Goal: Use online tool/utility: Utilize a website feature to perform a specific function

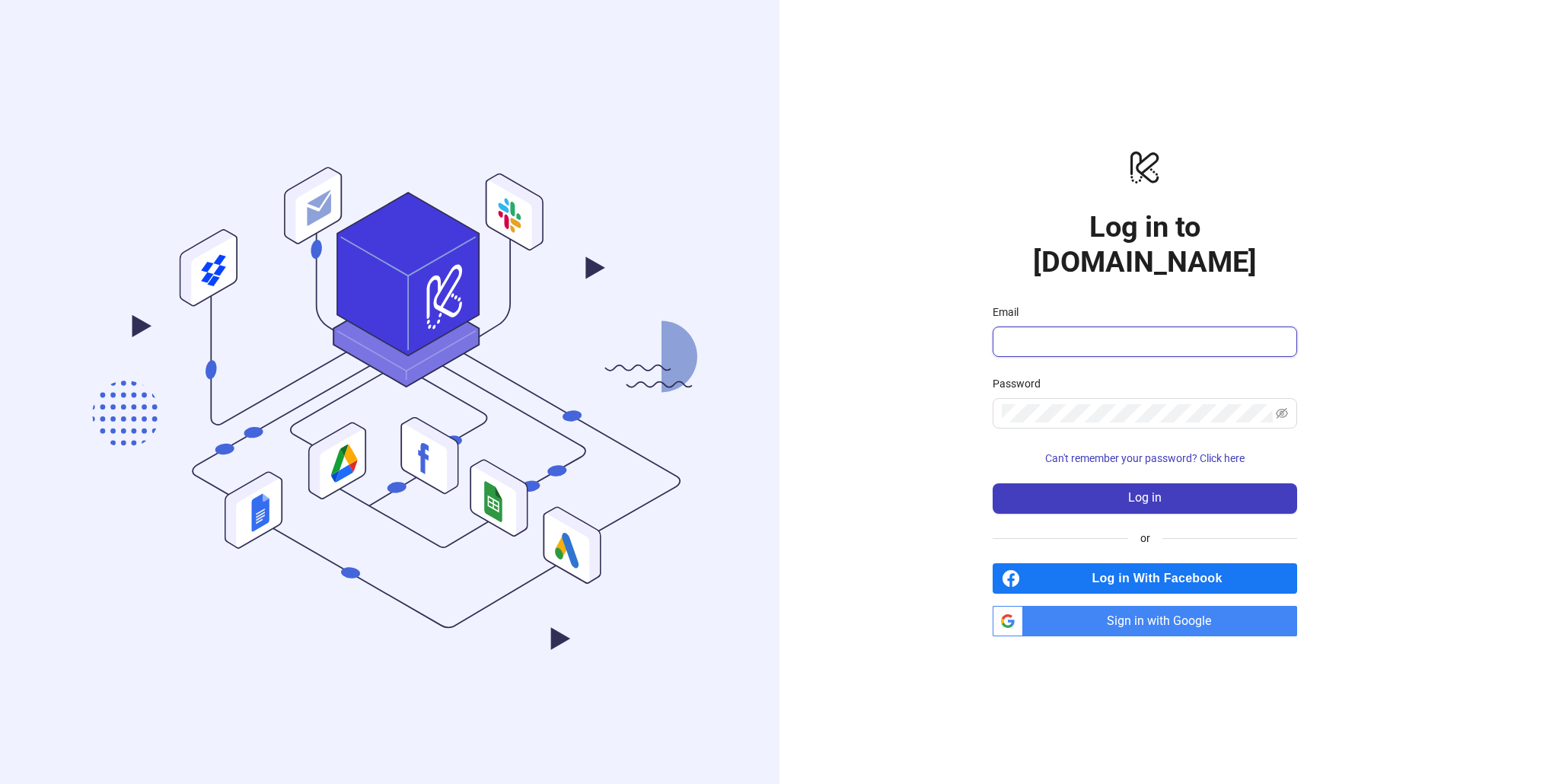
click at [1150, 332] on input "Email" at bounding box center [1143, 341] width 283 height 18
type input "**********"
click at [1134, 606] on span "Sign in with Google" at bounding box center [1163, 621] width 268 height 30
click at [1133, 606] on span "Sign in with Google" at bounding box center [1163, 621] width 268 height 30
click at [1139, 607] on span "Sign in with Google" at bounding box center [1163, 621] width 268 height 30
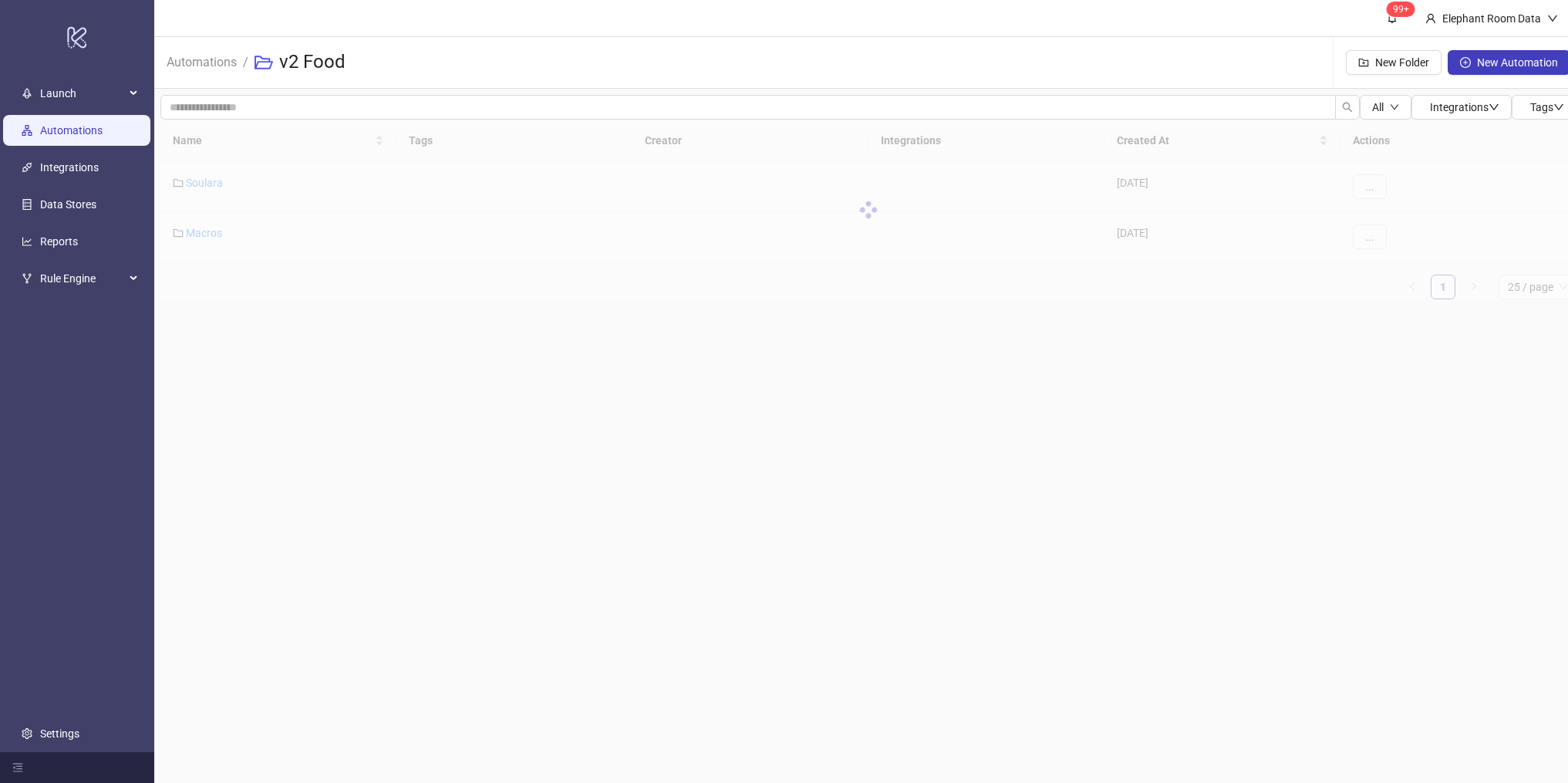
click at [41, 124] on link "Automations" at bounding box center [71, 130] width 62 height 12
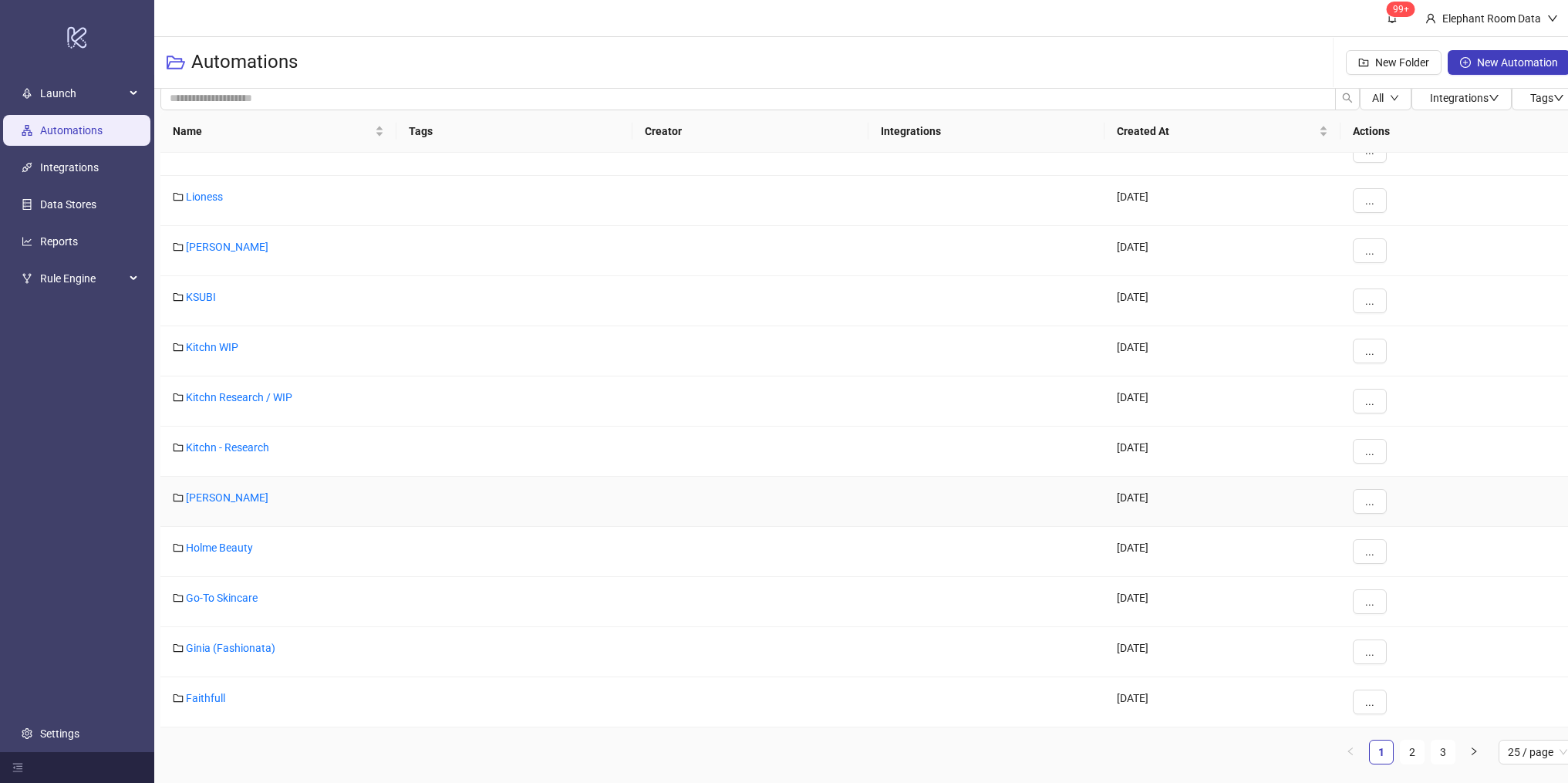
scroll to position [387, 0]
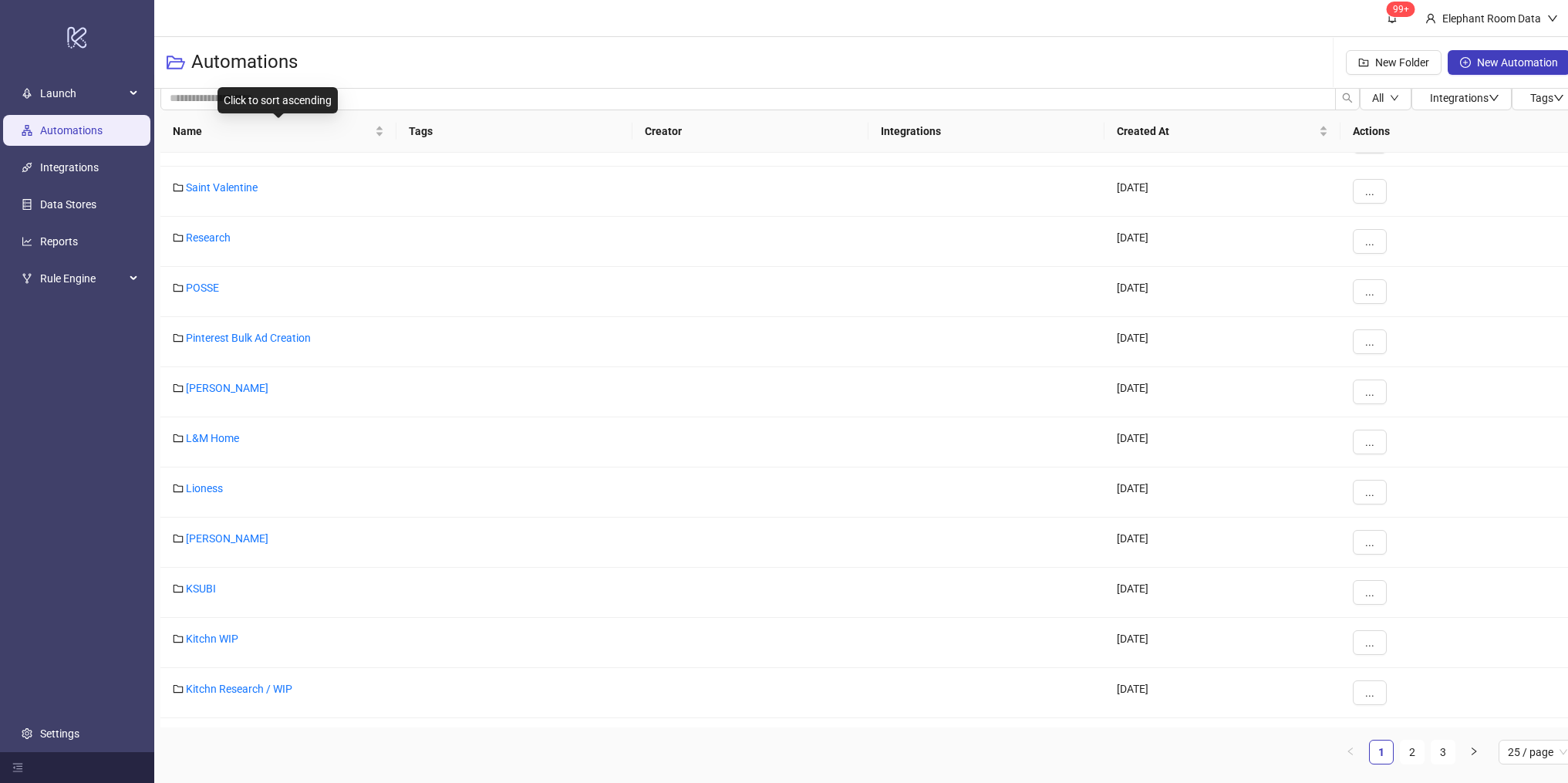
click at [292, 99] on div "Click to sort ascending" at bounding box center [277, 100] width 120 height 26
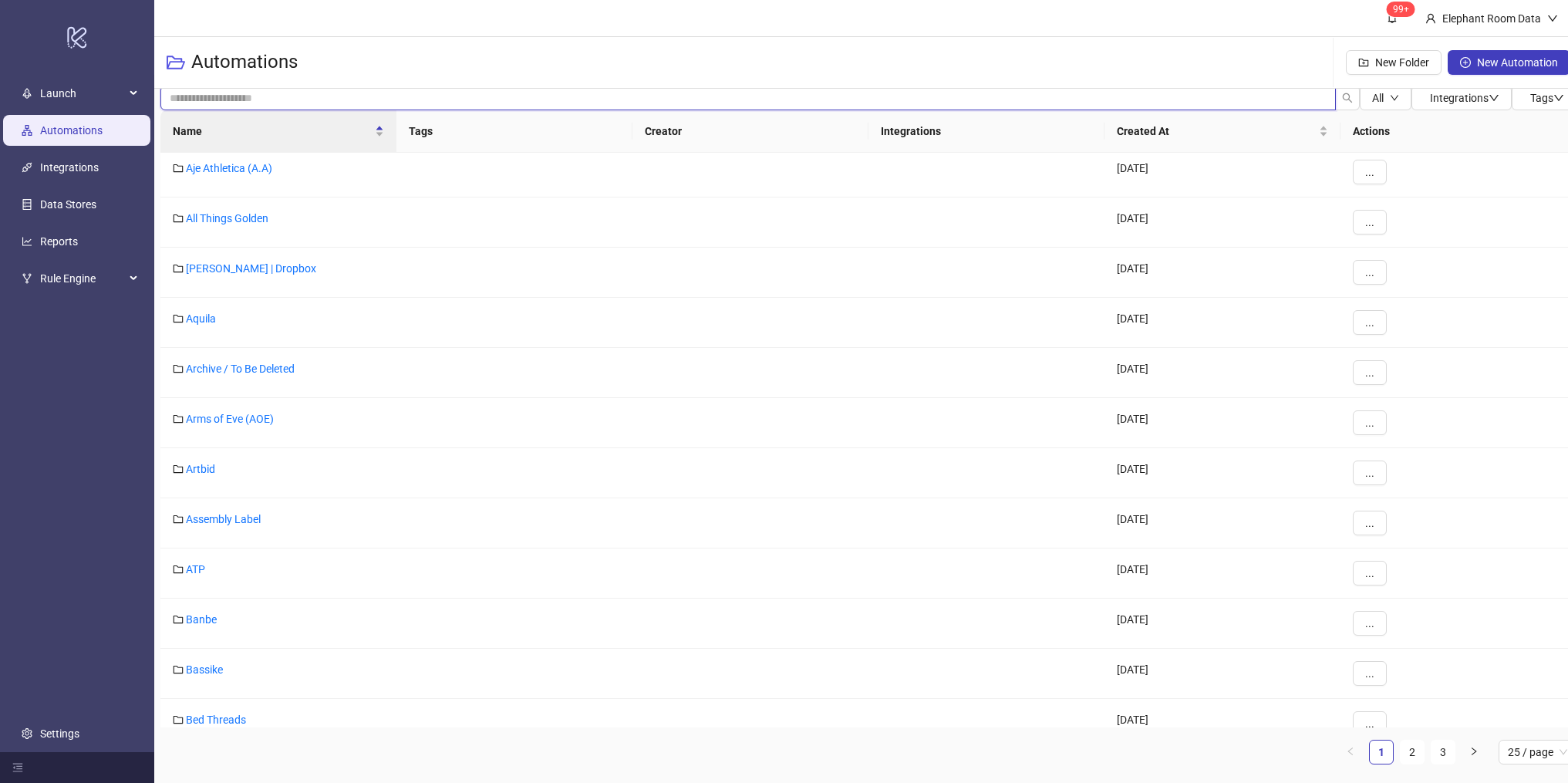
click at [355, 95] on input "search" at bounding box center [748, 98] width 1176 height 25
type input "***"
click at [224, 412] on link "Arms of Eve (AOE)" at bounding box center [229, 418] width 88 height 12
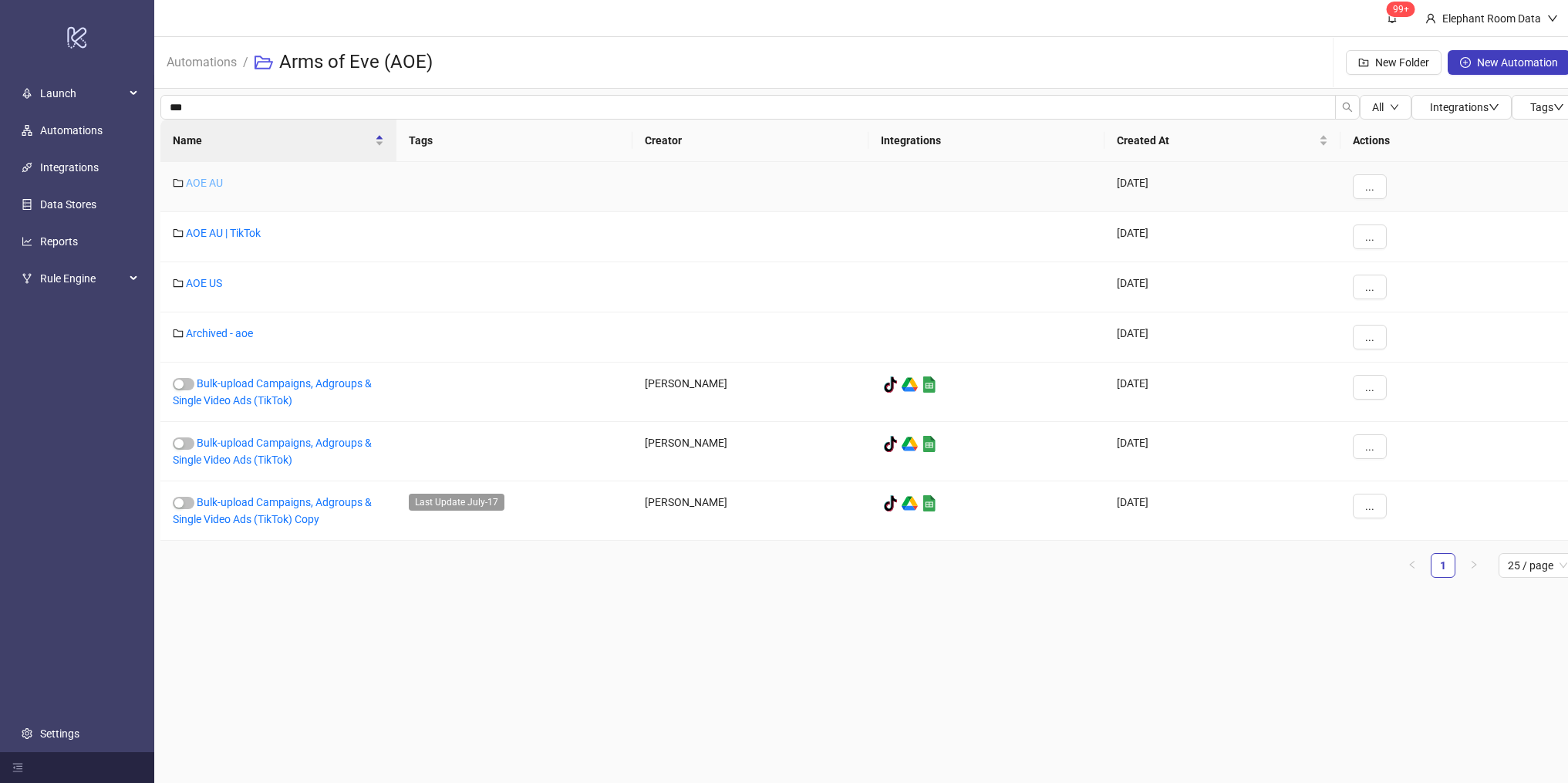
click at [200, 177] on link "AOE AU" at bounding box center [204, 182] width 37 height 12
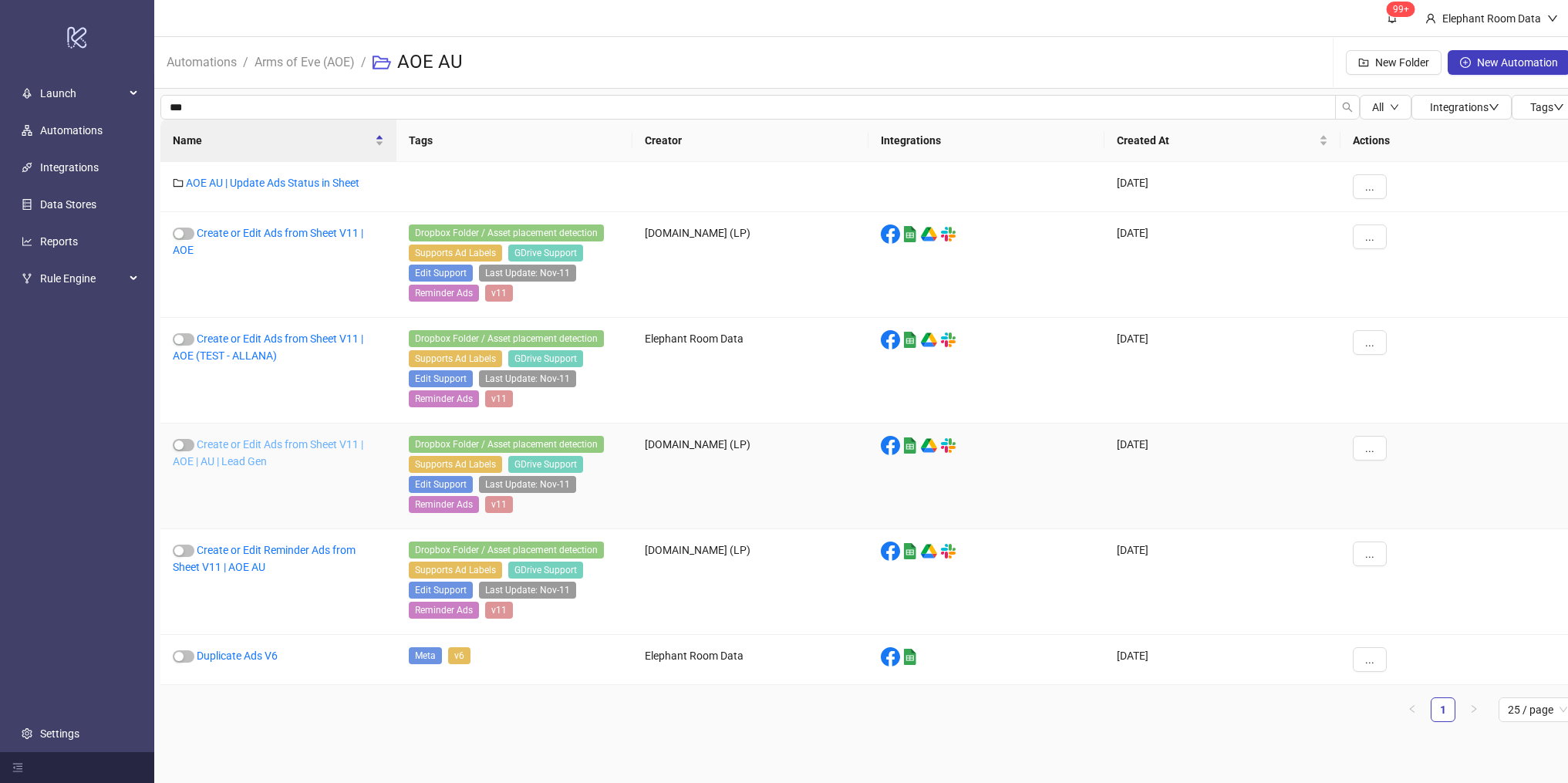
click at [227, 438] on link "Create or Edit Ads from Sheet V11 | AOE | AU | Lead Gen" at bounding box center [268, 453] width 191 height 29
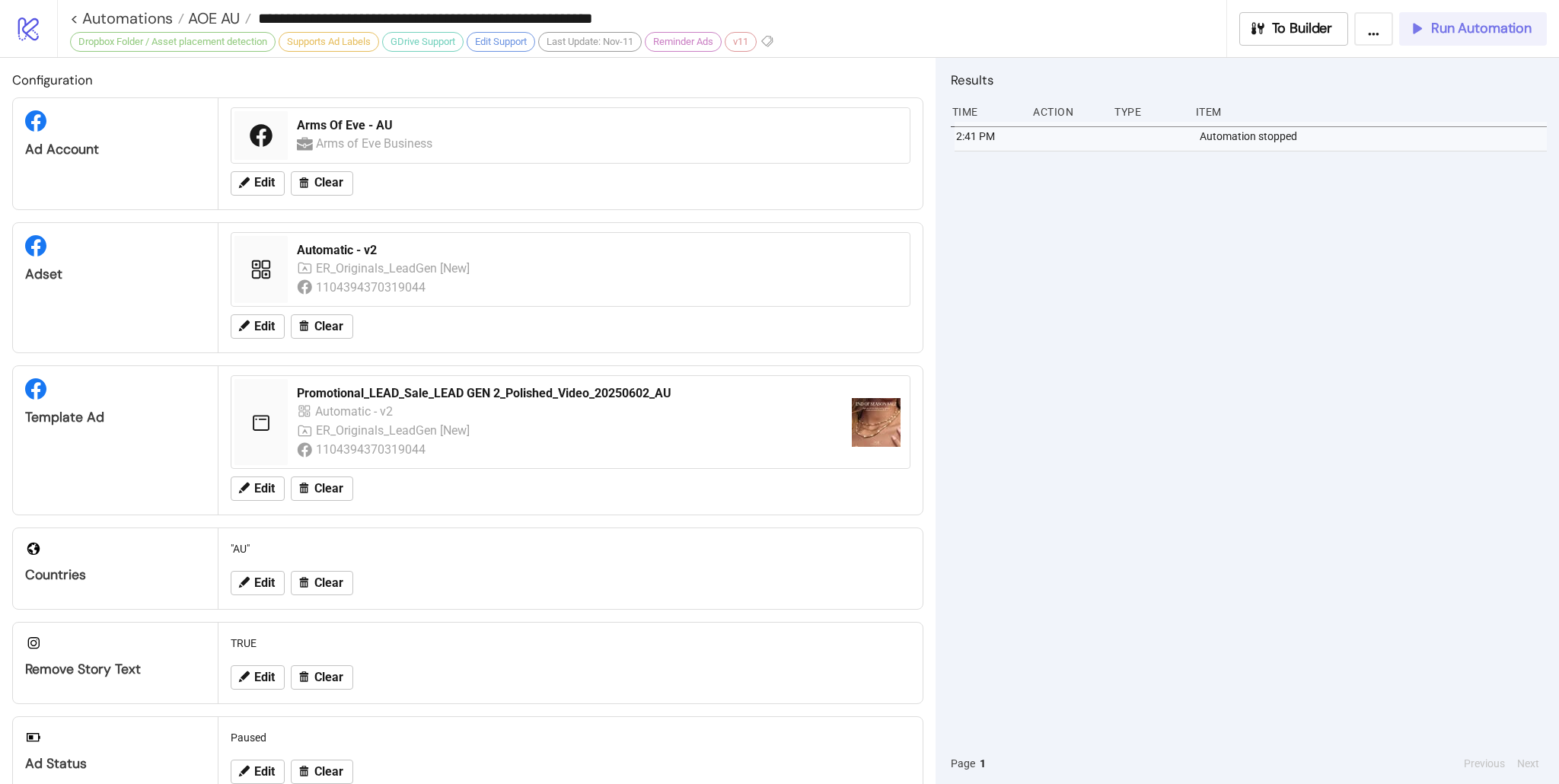
click at [1490, 36] on span "Run Automation" at bounding box center [1482, 29] width 100 height 18
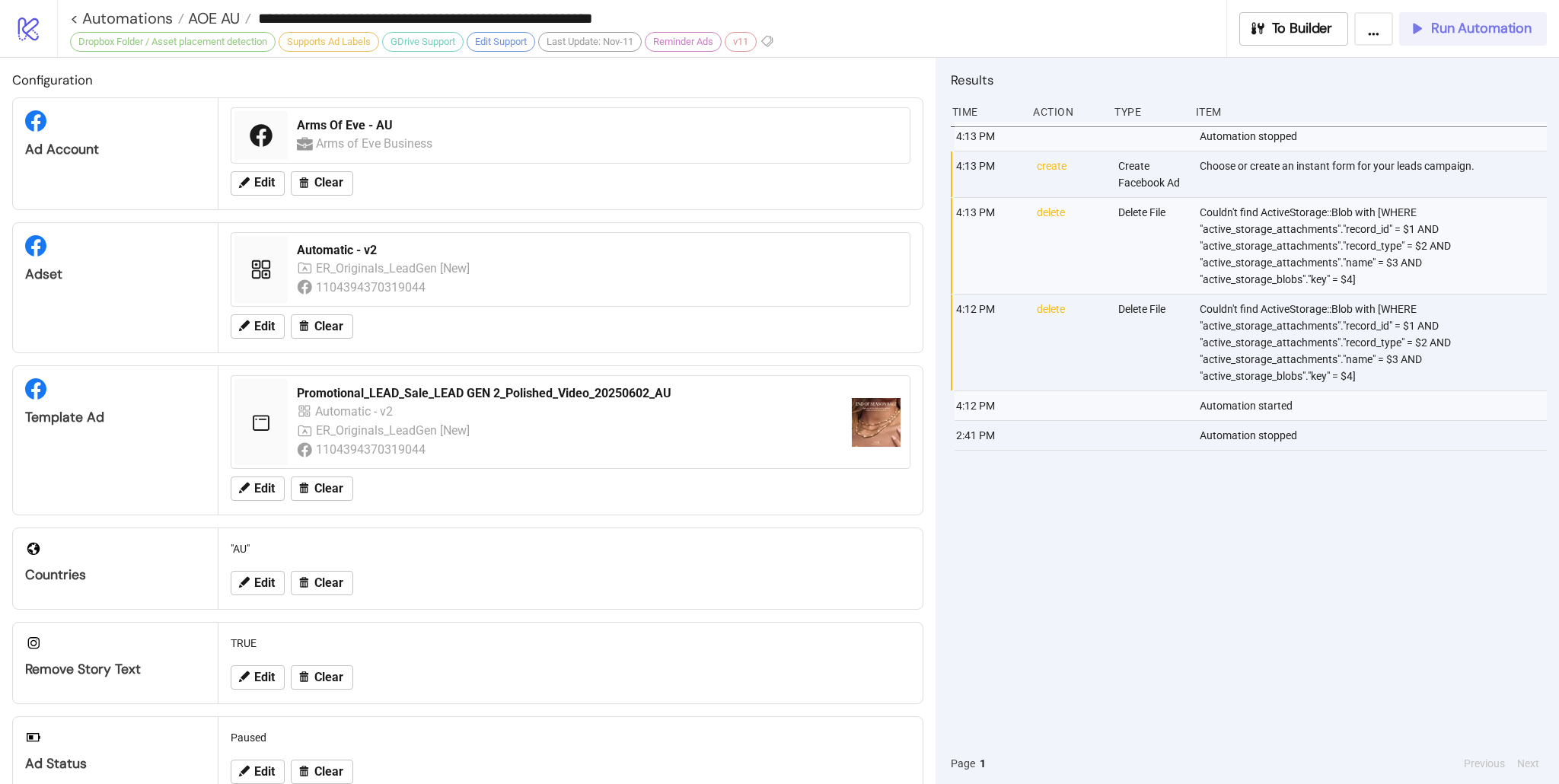
click at [1446, 28] on span "Run Automation" at bounding box center [1482, 29] width 100 height 18
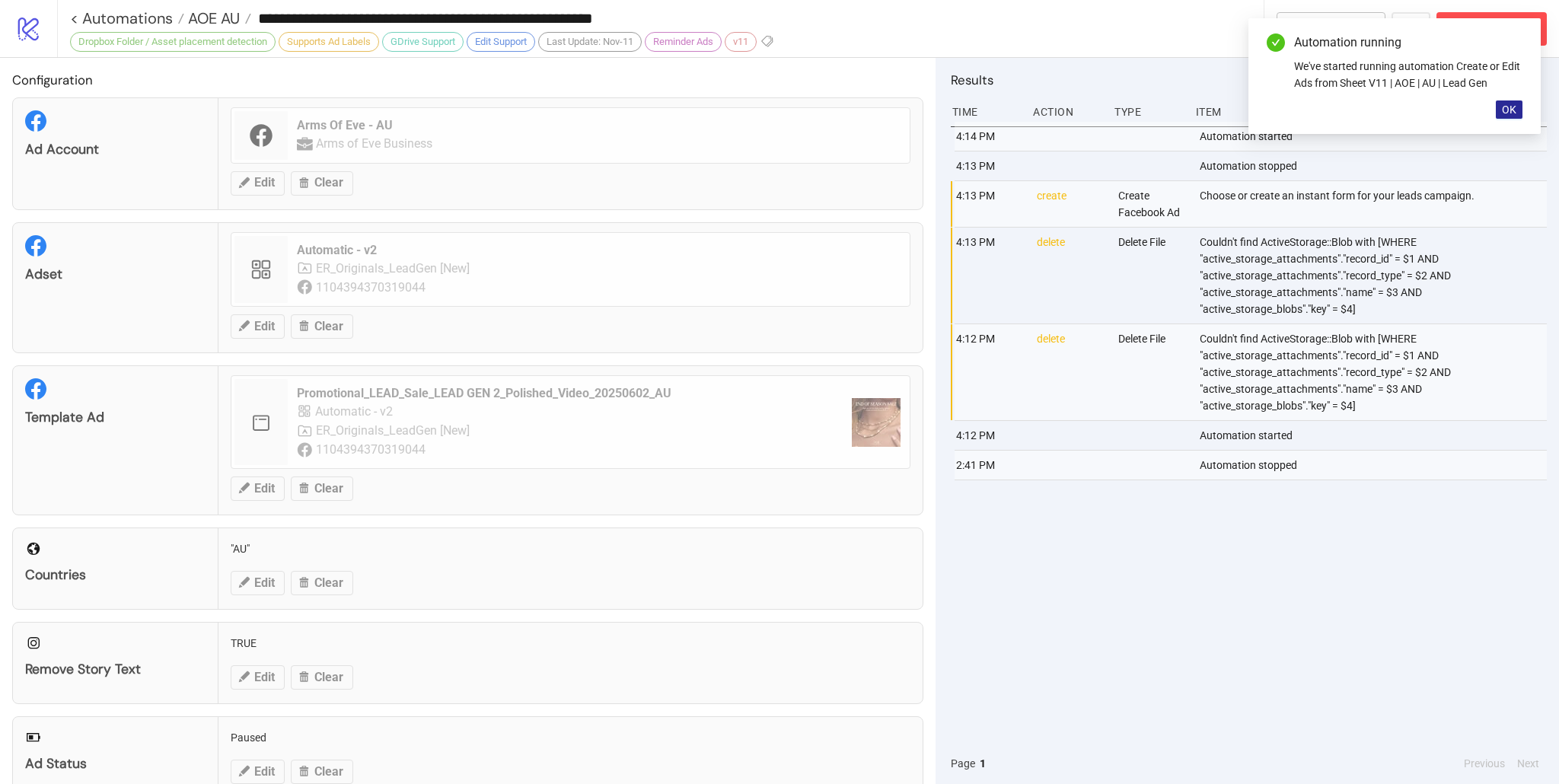
click at [1506, 107] on span "OK" at bounding box center [1510, 109] width 14 height 12
